Goal: Task Accomplishment & Management: Complete application form

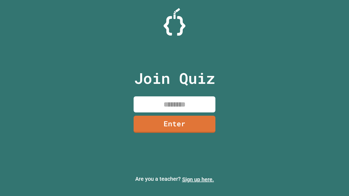
click at [198, 180] on link "Sign up here." at bounding box center [198, 179] width 32 height 7
